Goal: Task Accomplishment & Management: Complete application form

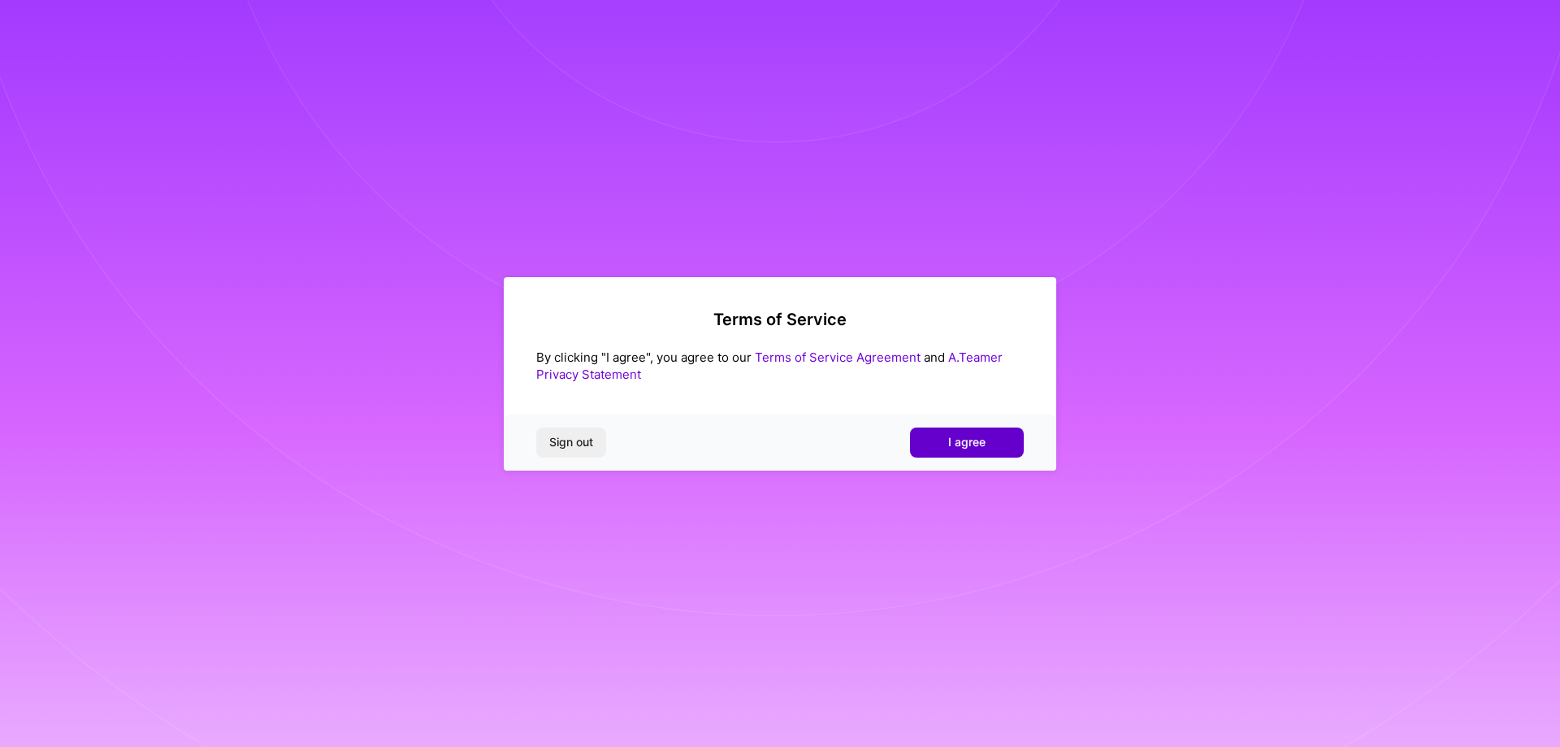
click at [982, 440] on span "I agree" at bounding box center [966, 442] width 37 height 16
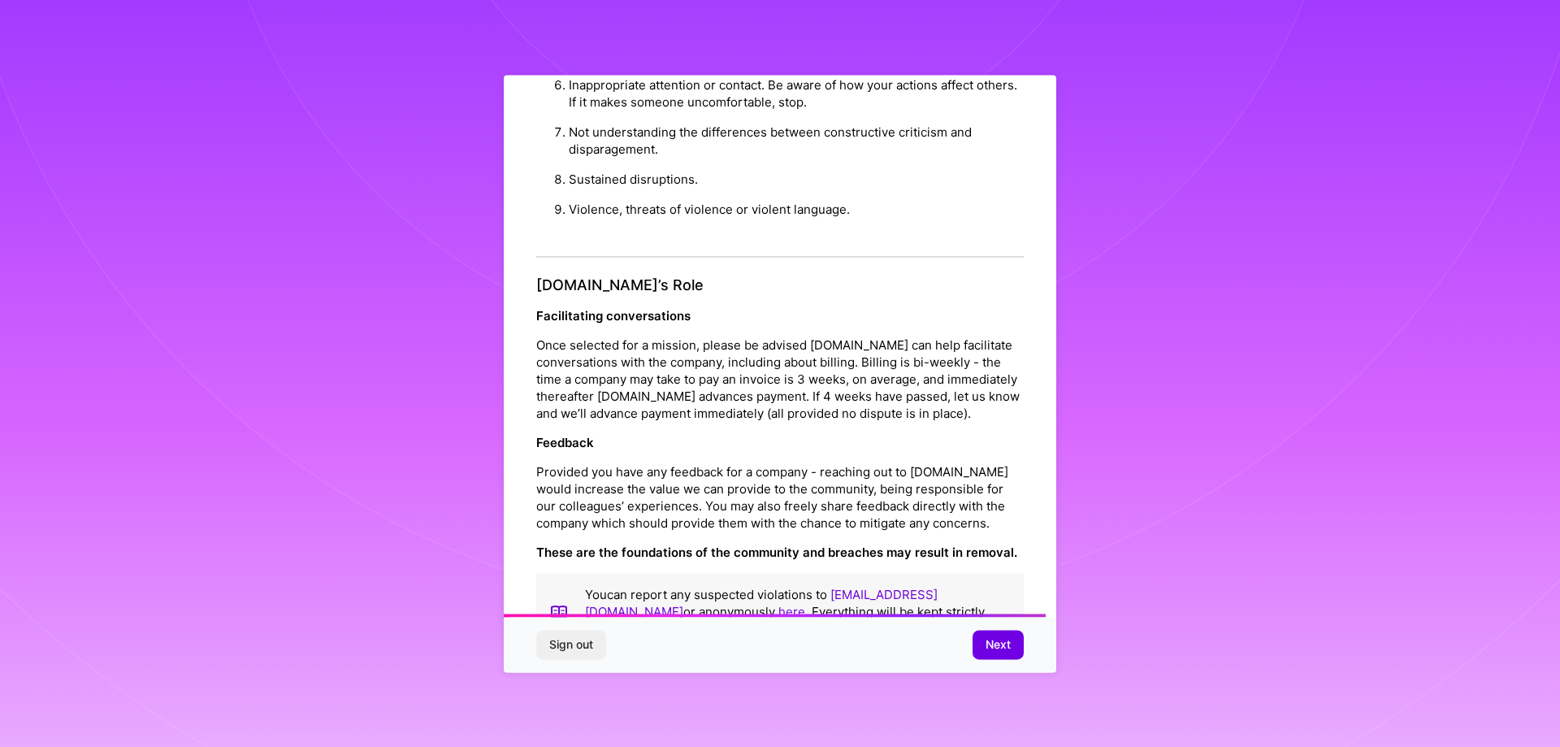
scroll to position [1755, 0]
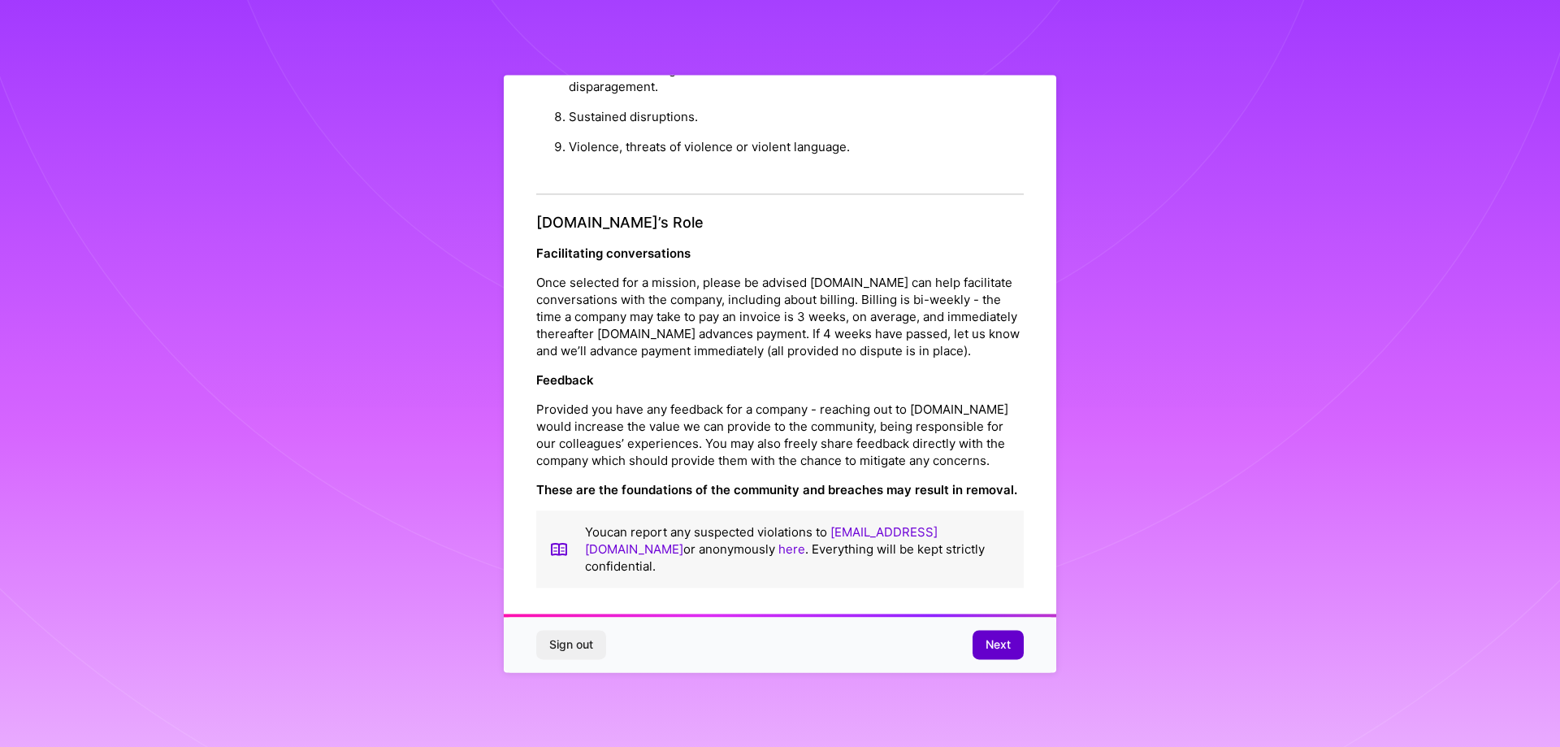
click at [1004, 652] on span "Next" at bounding box center [998, 644] width 25 height 16
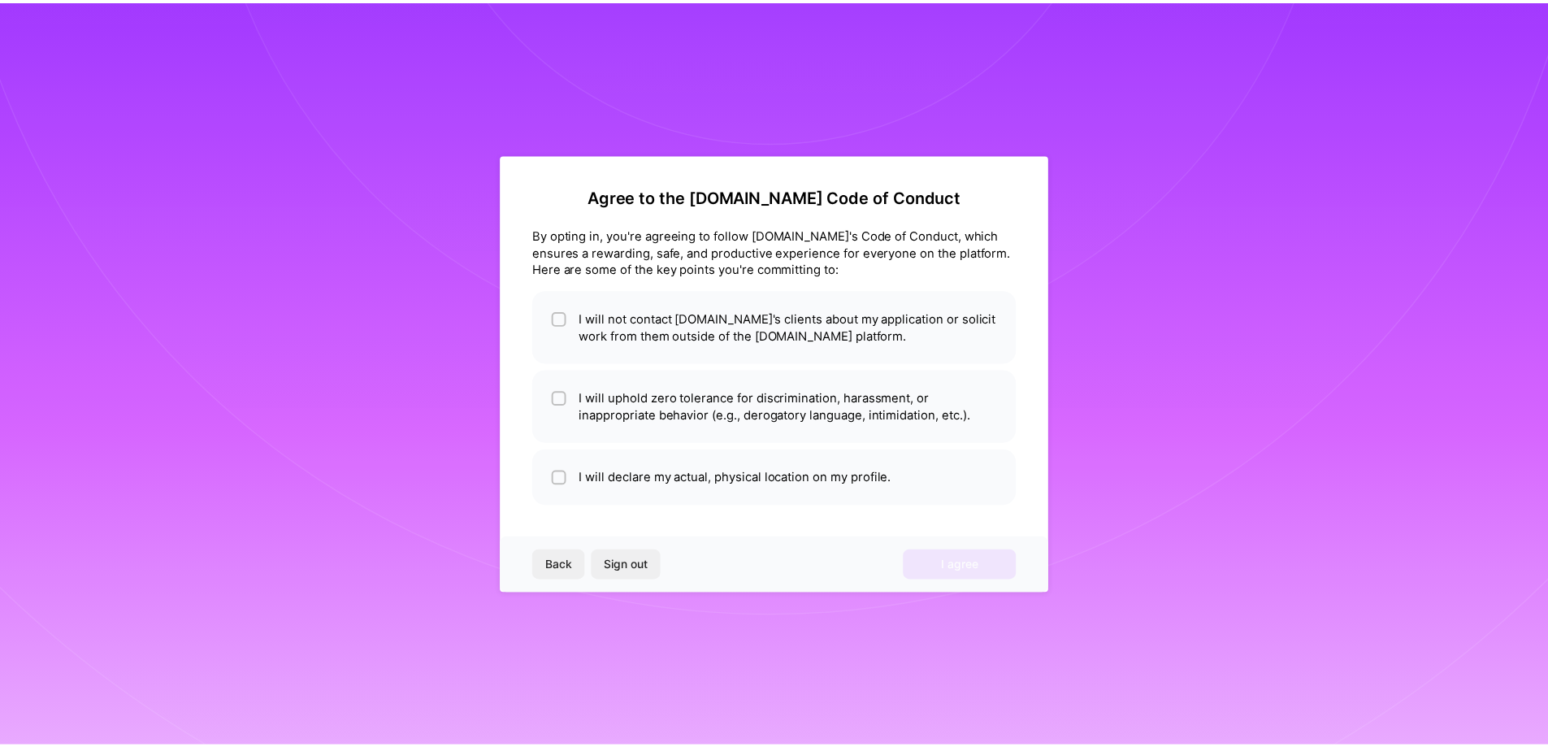
scroll to position [0, 0]
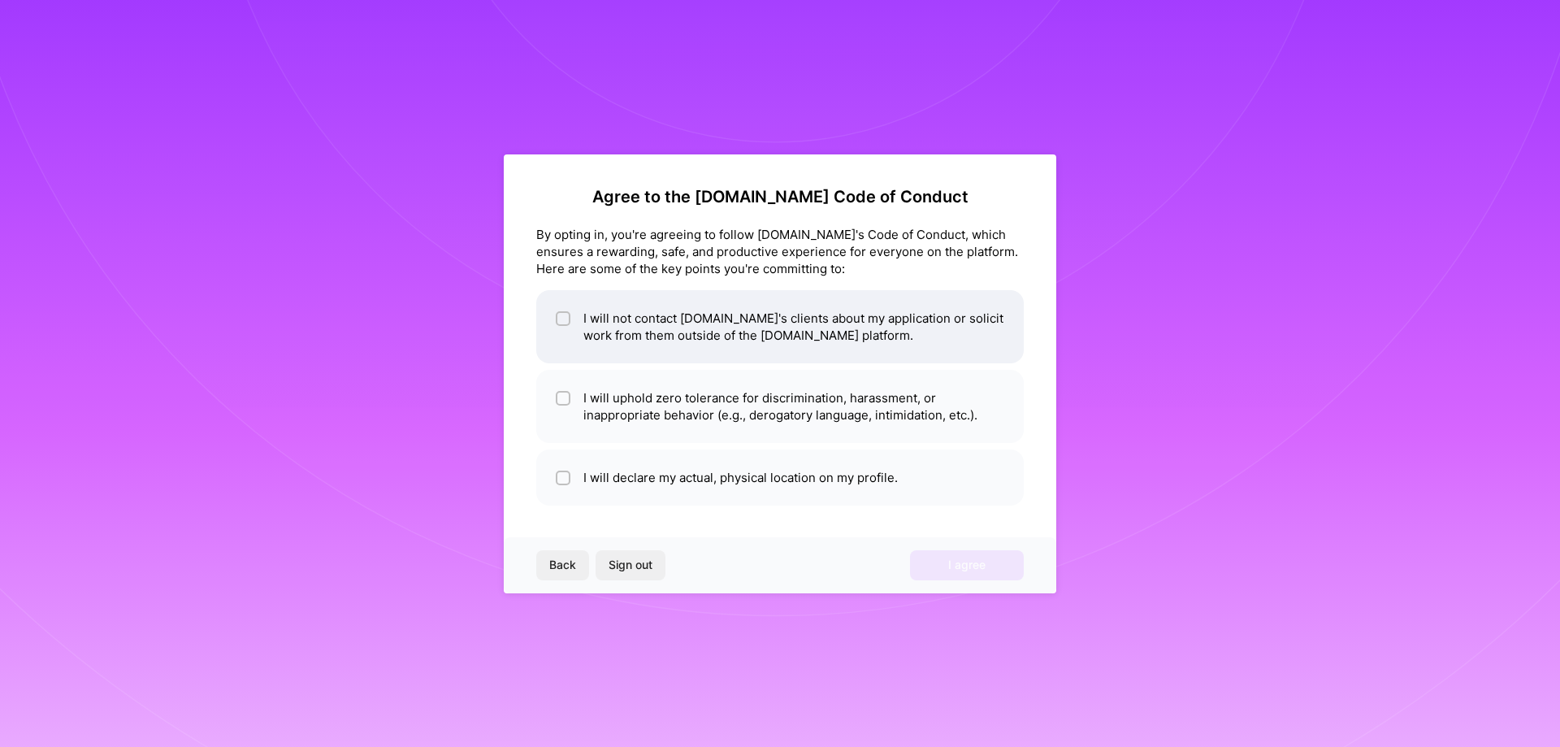
click at [578, 317] on li "I will not contact [DOMAIN_NAME]'s clients about my application or solicit work…" at bounding box center [780, 326] width 488 height 73
checkbox input "true"
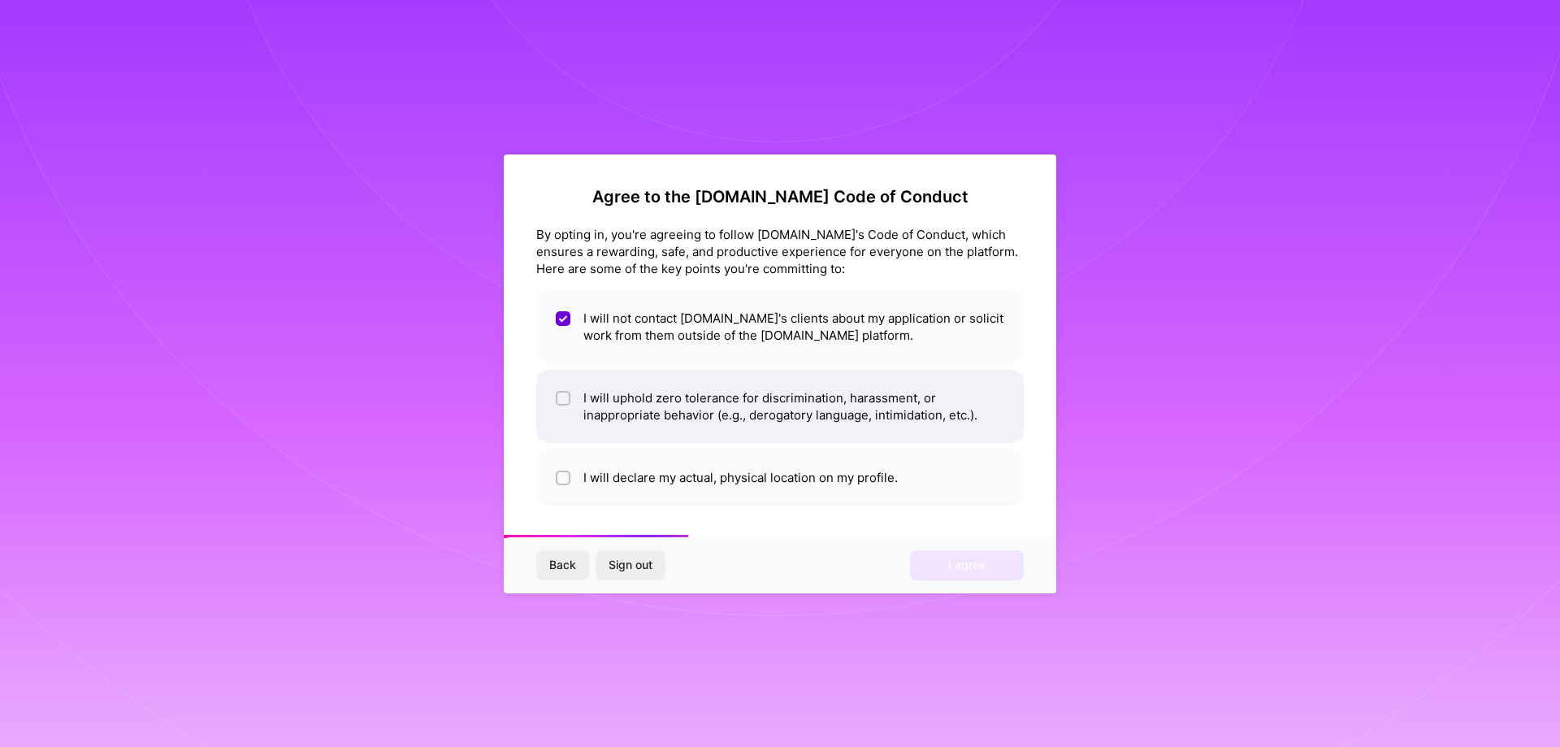
click at [681, 415] on li "I will uphold zero tolerance for discrimination, harassment, or inappropriate b…" at bounding box center [780, 406] width 488 height 73
checkbox input "true"
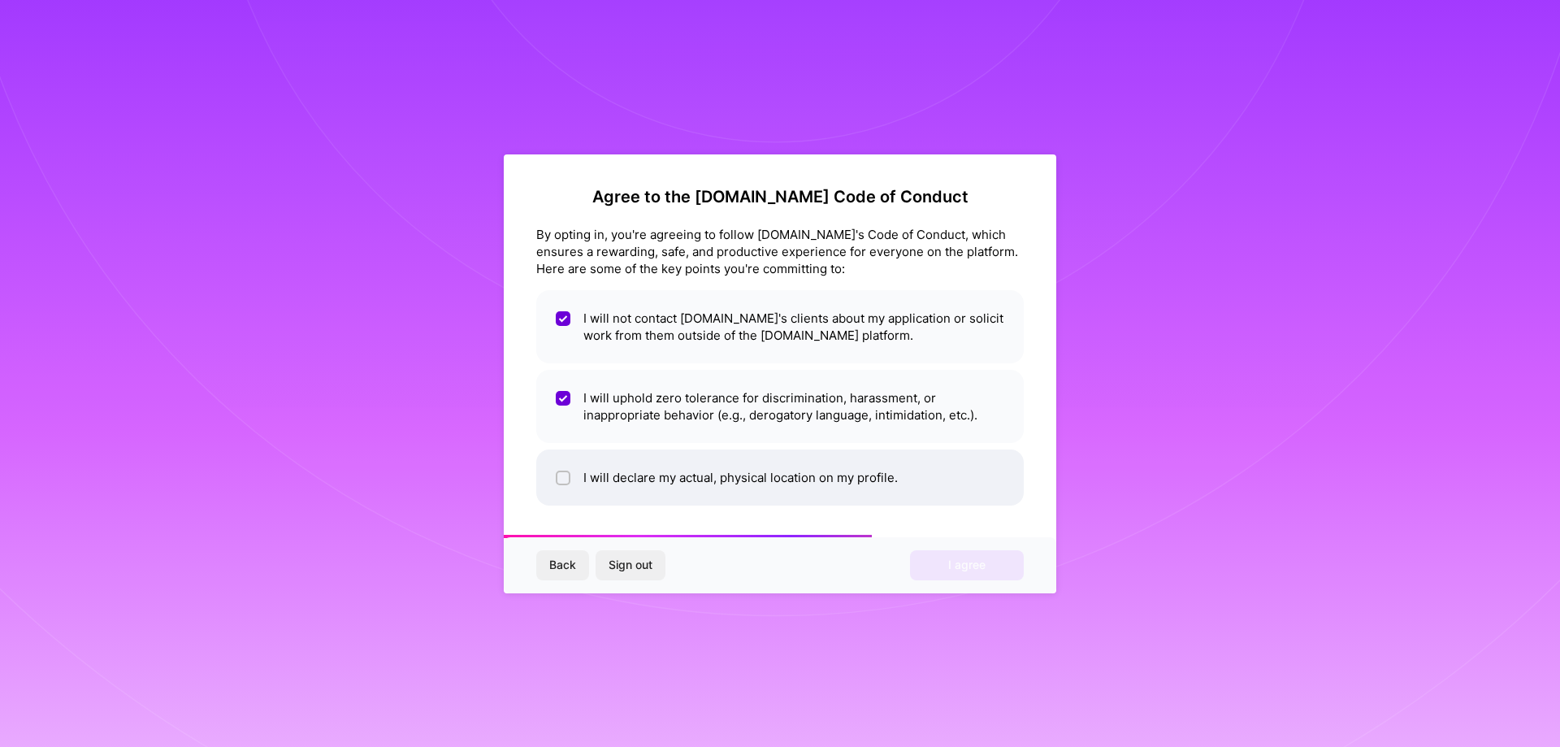
click at [692, 483] on li "I will declare my actual, physical location on my profile." at bounding box center [780, 477] width 488 height 56
checkbox input "true"
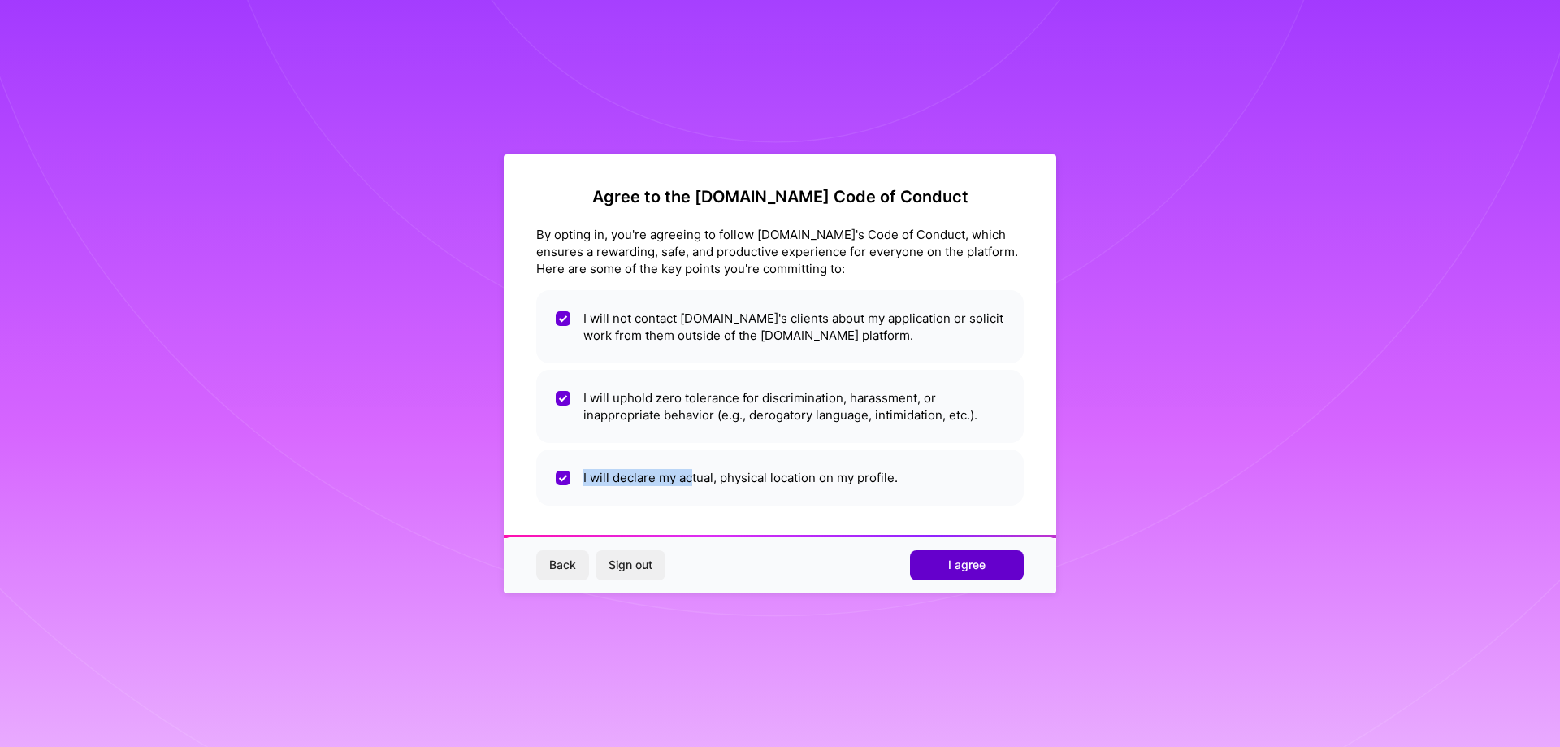
click at [974, 562] on span "I agree" at bounding box center [966, 565] width 37 height 16
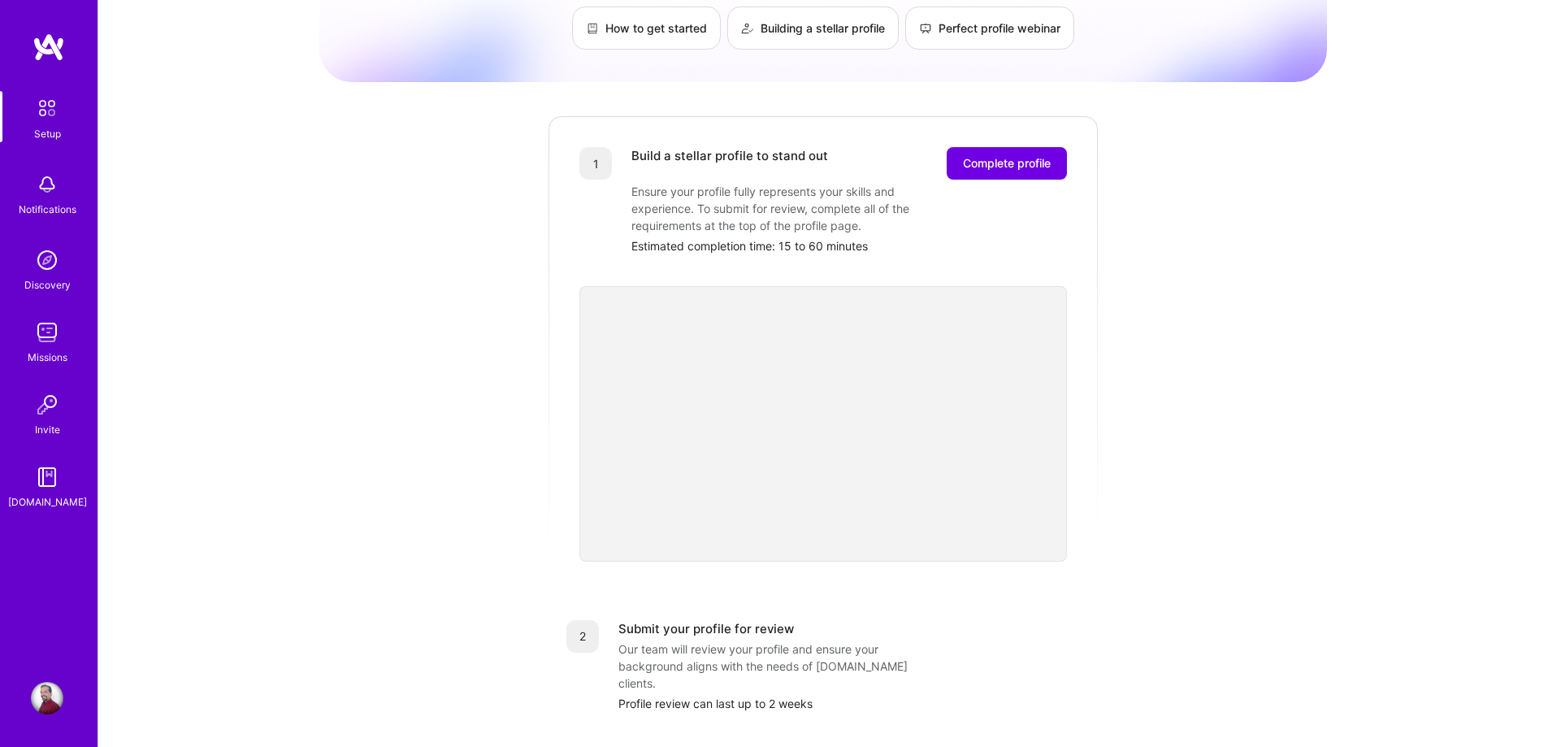
scroll to position [488, 0]
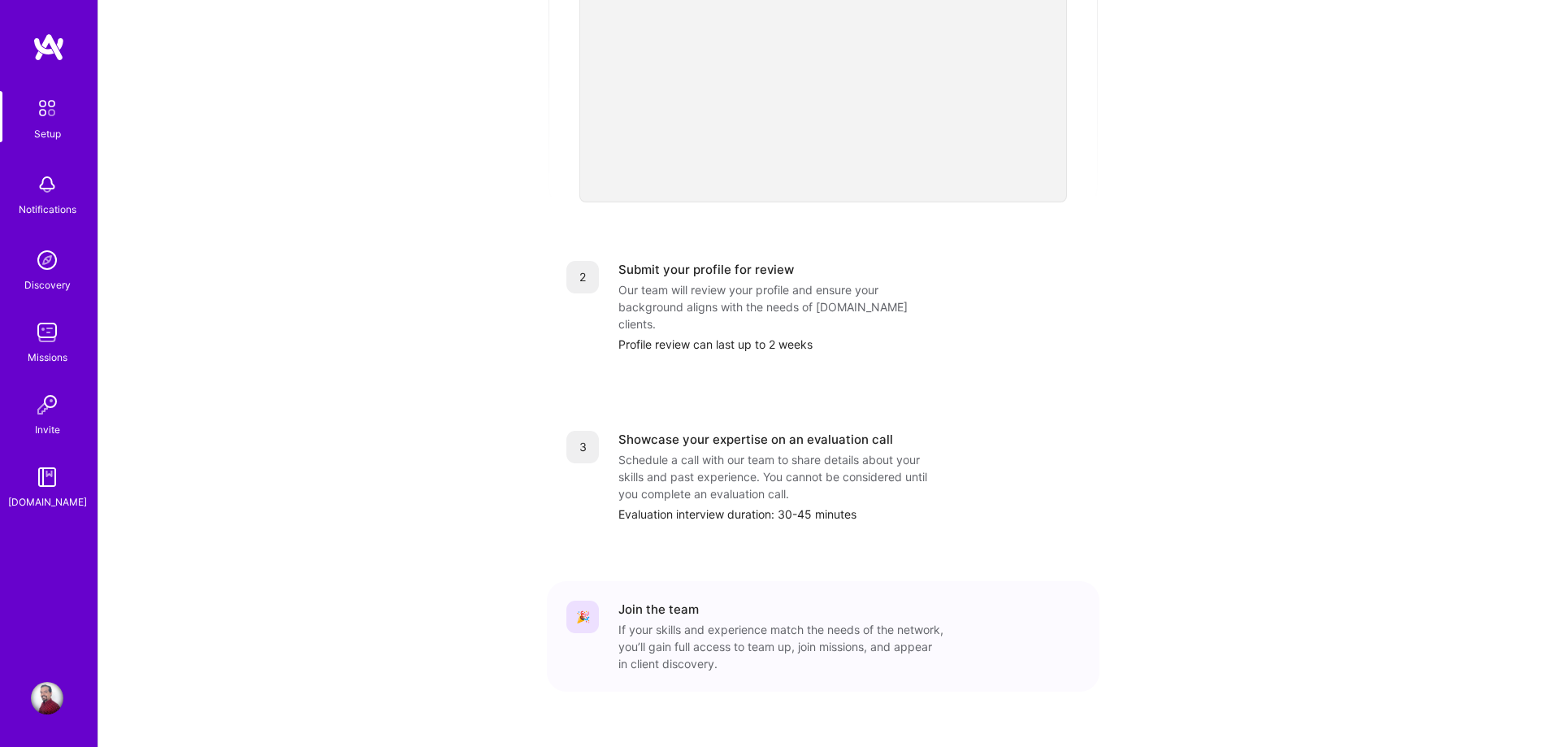
click at [48, 260] on img at bounding box center [47, 260] width 33 height 33
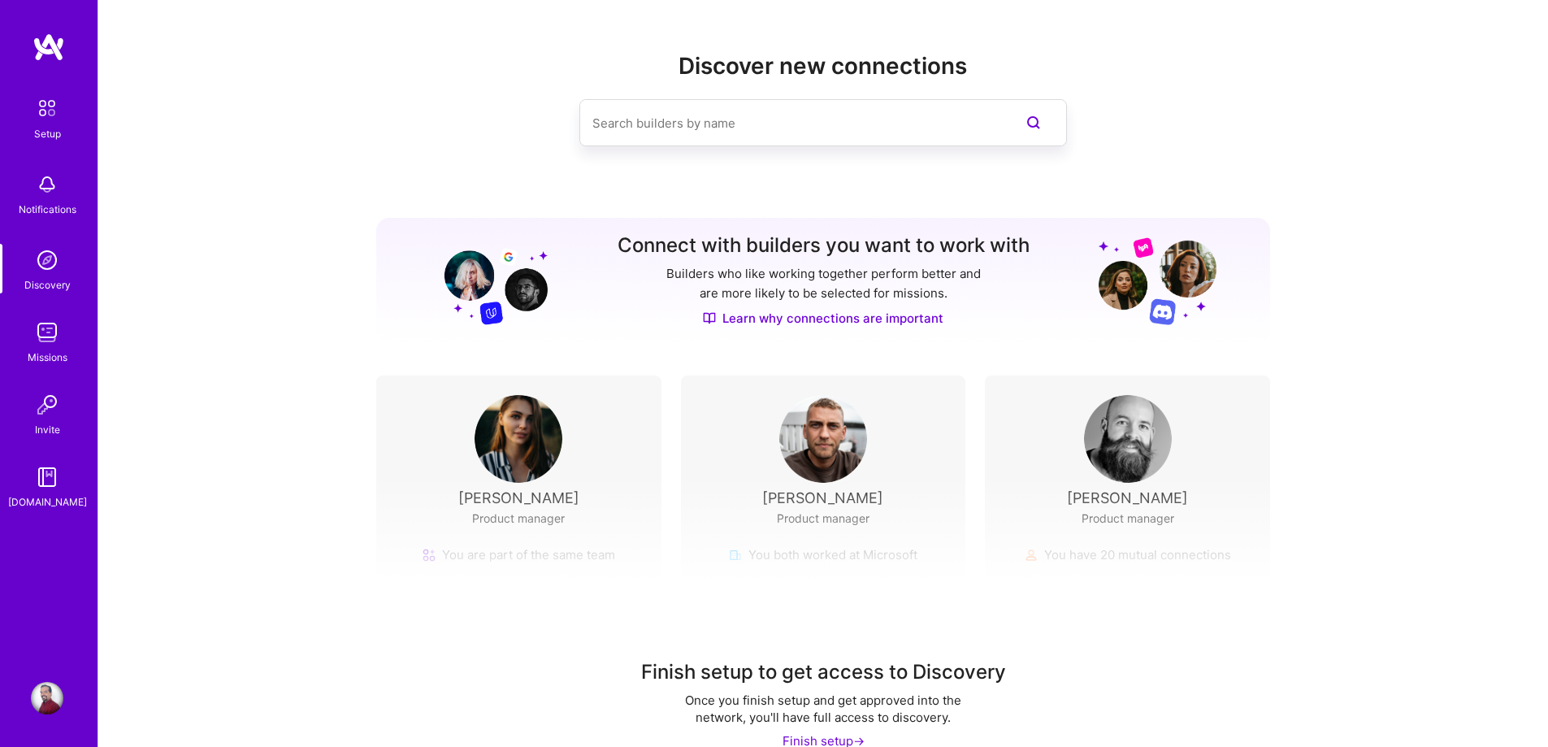
click at [50, 181] on img at bounding box center [47, 184] width 33 height 33
click at [46, 102] on img at bounding box center [47, 108] width 34 height 34
